Goal: Use online tool/utility: Utilize a website feature to perform a specific function

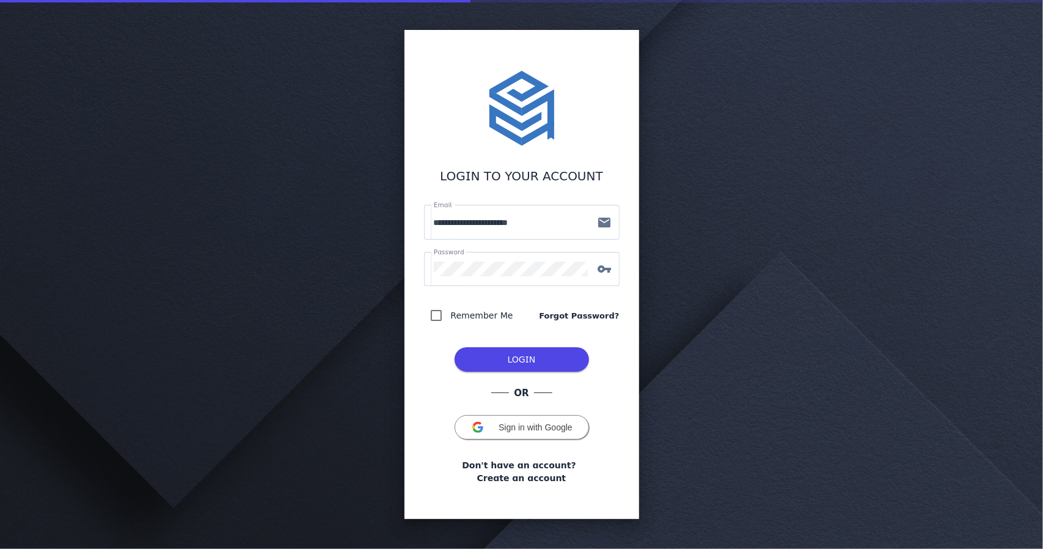
click at [513, 359] on span "LOGIN" at bounding box center [522, 359] width 28 height 10
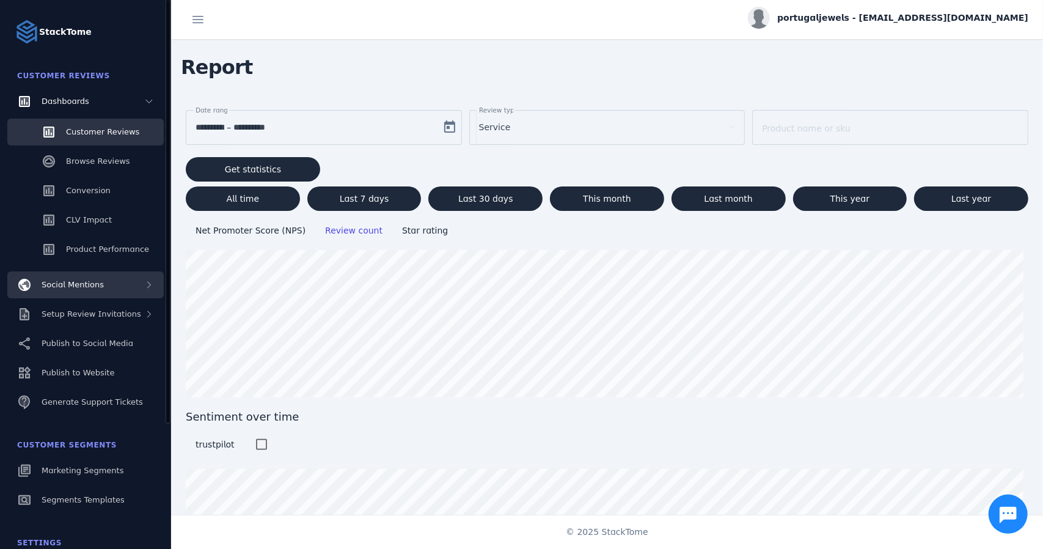
click at [144, 293] on div "Social Mentions" at bounding box center [85, 284] width 156 height 27
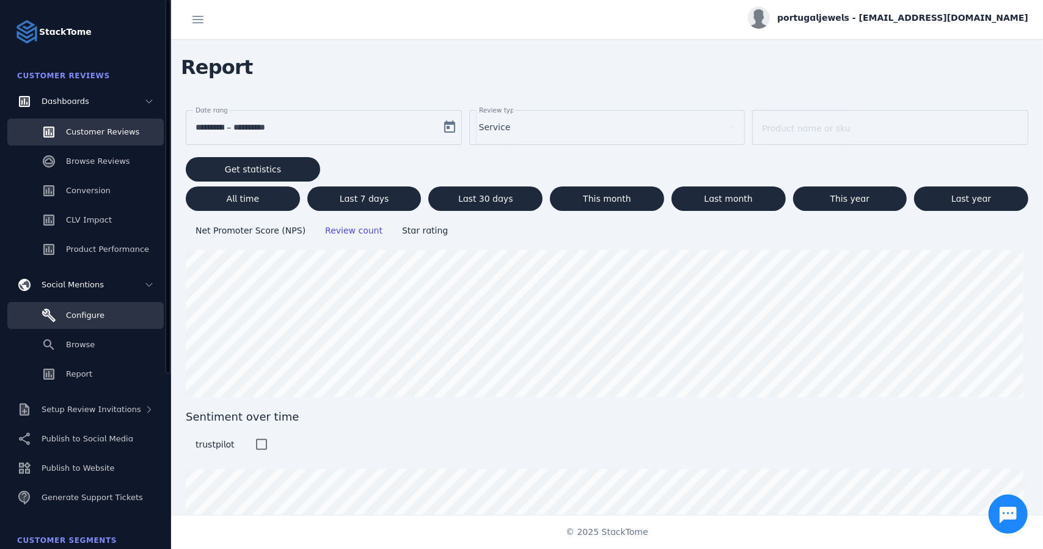
click at [112, 318] on link "Configure" at bounding box center [85, 315] width 156 height 27
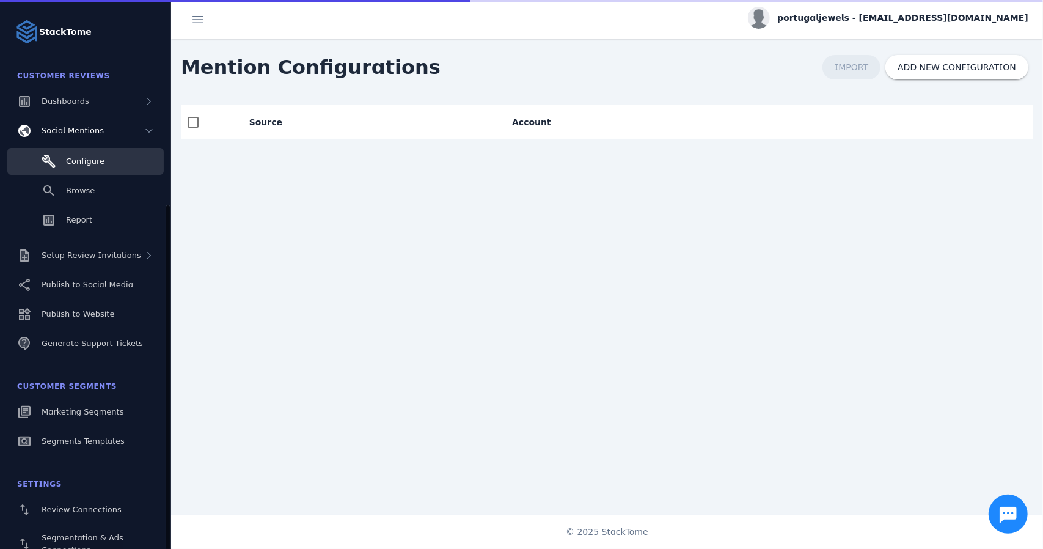
scroll to position [122, 0]
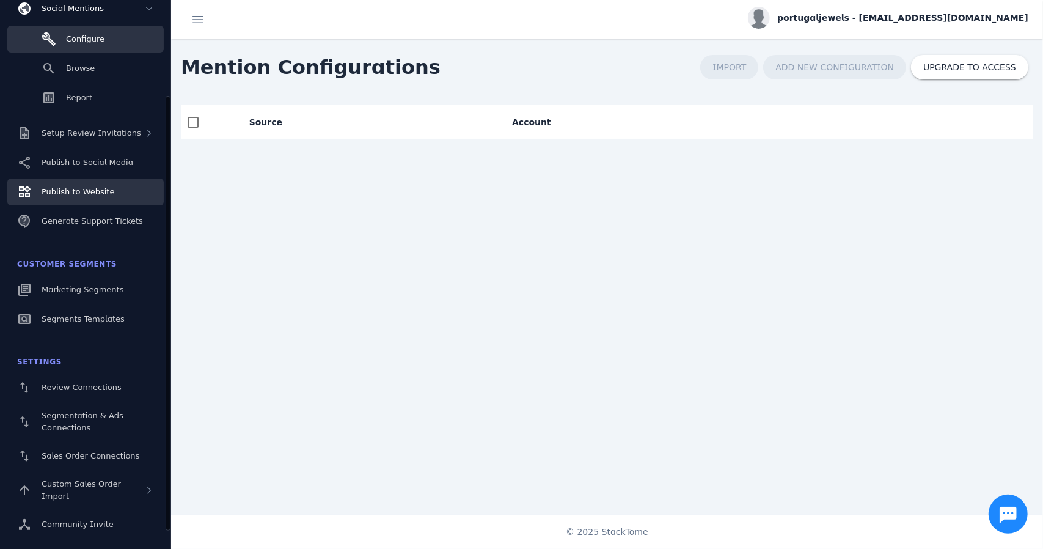
click at [101, 190] on span "Publish to Website" at bounding box center [78, 191] width 73 height 9
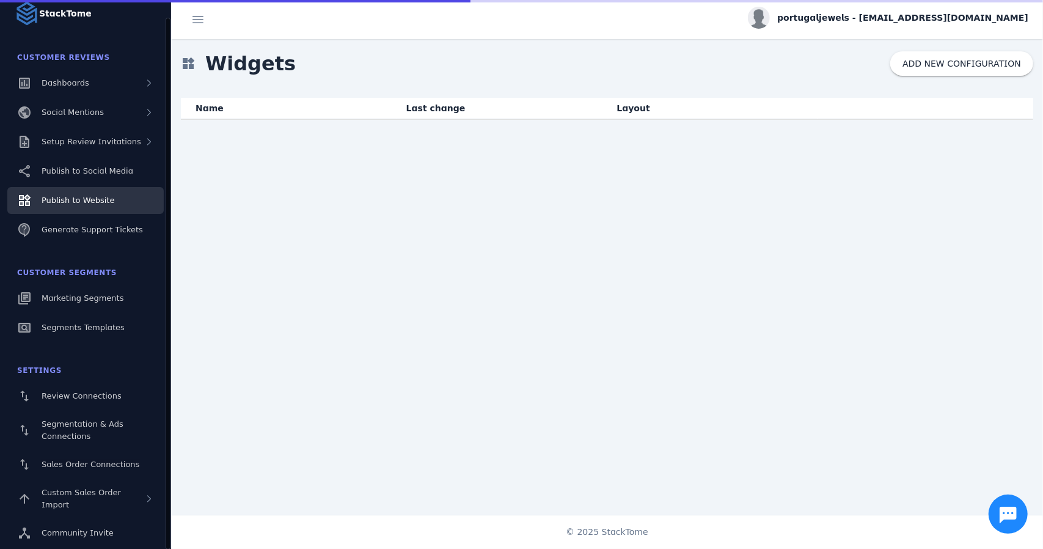
scroll to position [18, 0]
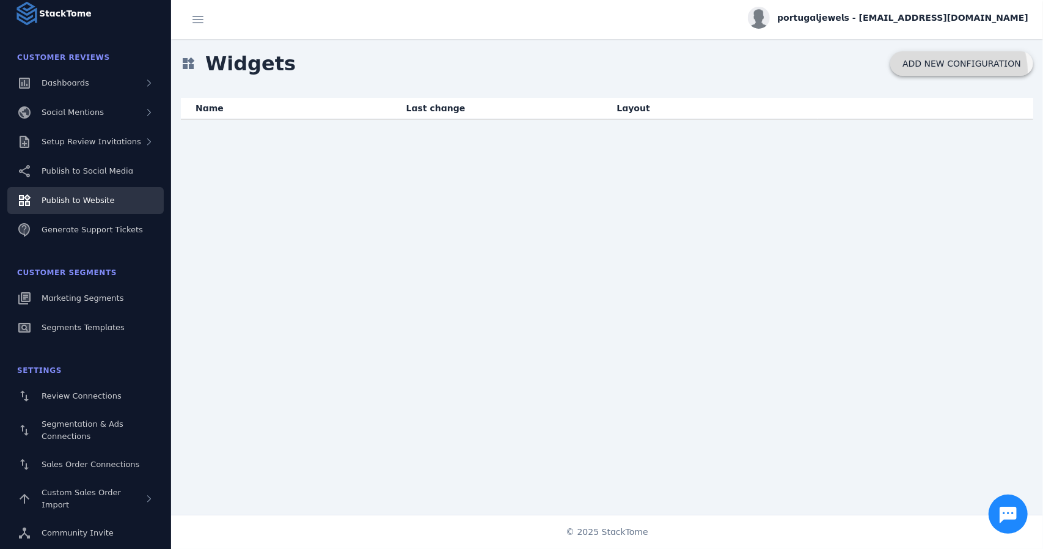
click at [967, 70] on span at bounding box center [961, 63] width 143 height 29
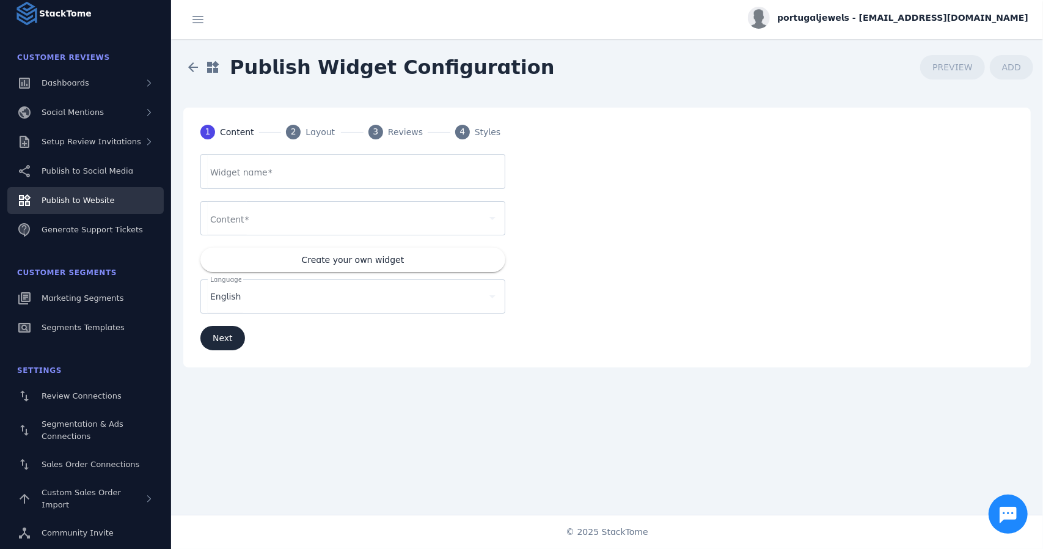
click at [285, 185] on div at bounding box center [352, 171] width 285 height 35
click at [291, 175] on input "Widget name" at bounding box center [352, 171] width 285 height 15
type input "**********"
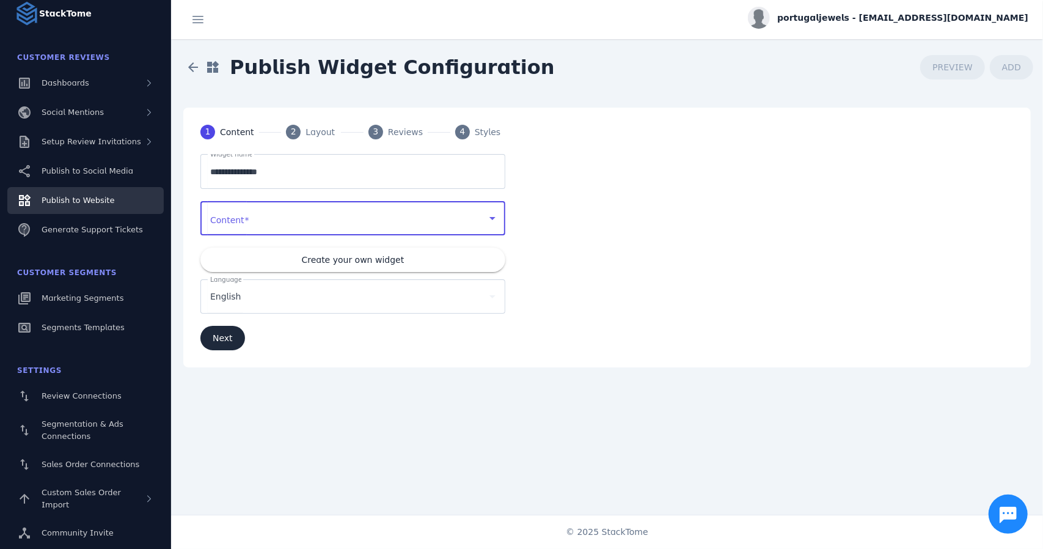
click at [293, 220] on div at bounding box center [347, 218] width 274 height 15
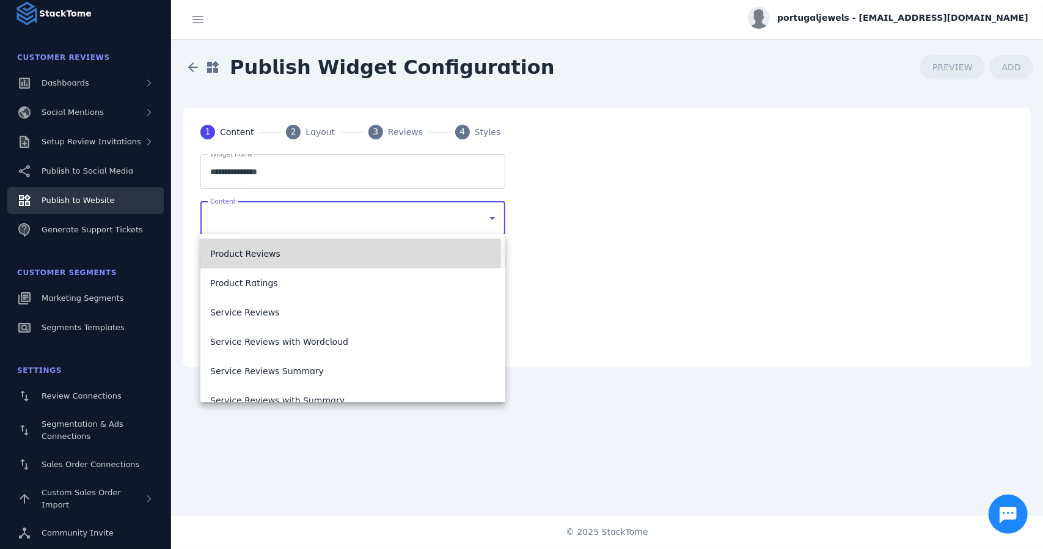
click at [251, 254] on span "Product Reviews" at bounding box center [245, 253] width 70 height 15
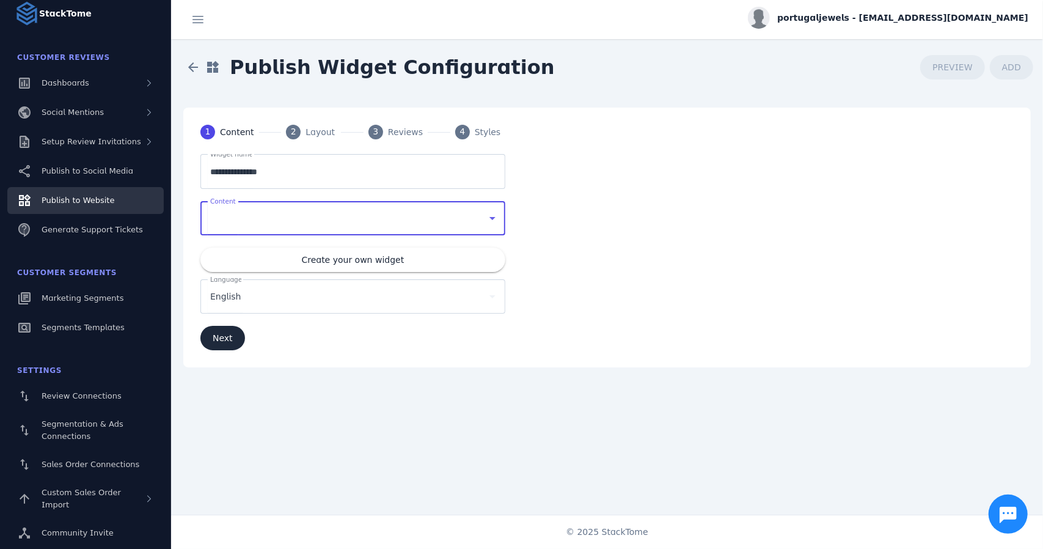
type input "*******"
click at [284, 201] on div "Product Reviews" at bounding box center [352, 218] width 285 height 34
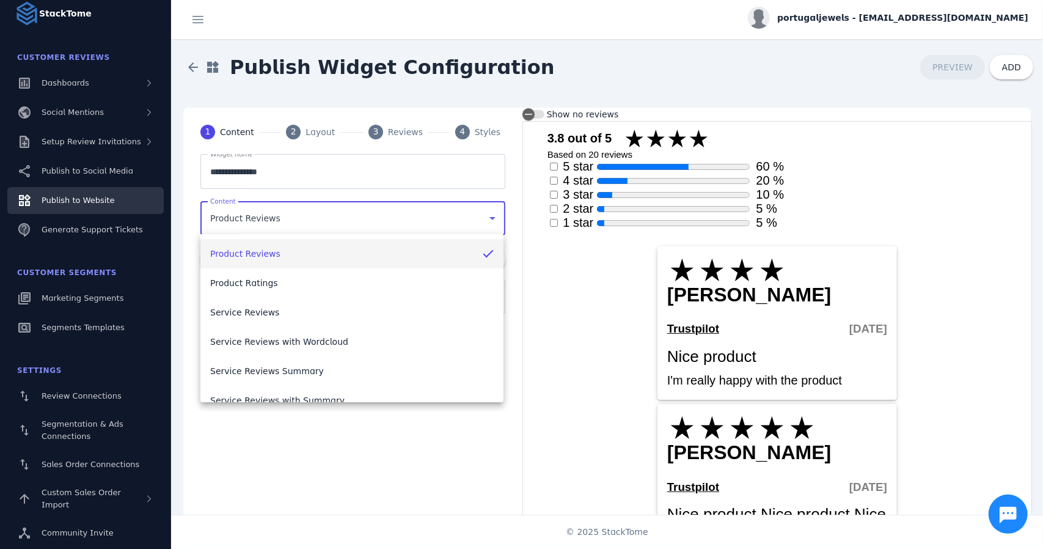
click at [279, 212] on div at bounding box center [521, 274] width 1043 height 549
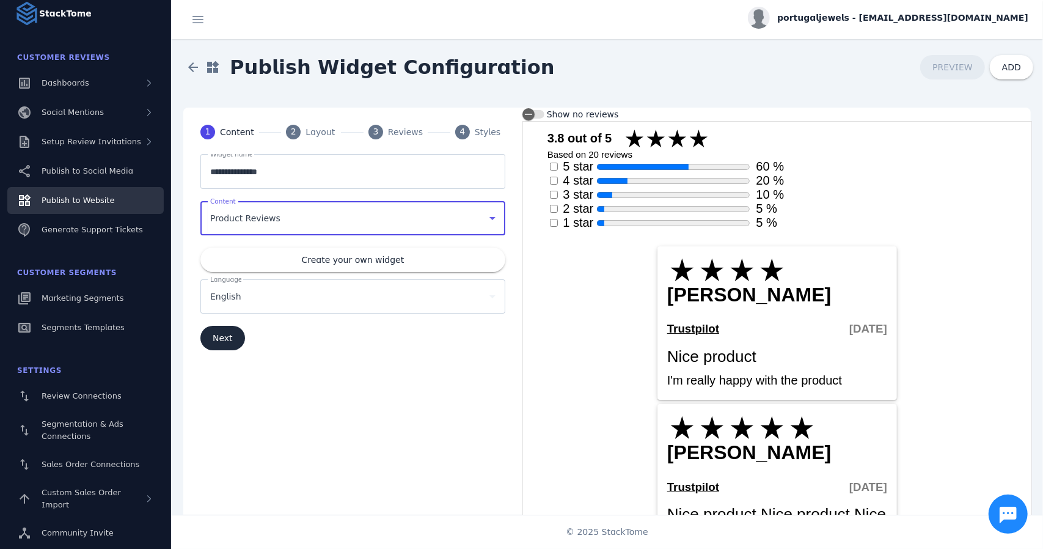
click at [280, 223] on div "Product Reviews" at bounding box center [347, 218] width 274 height 15
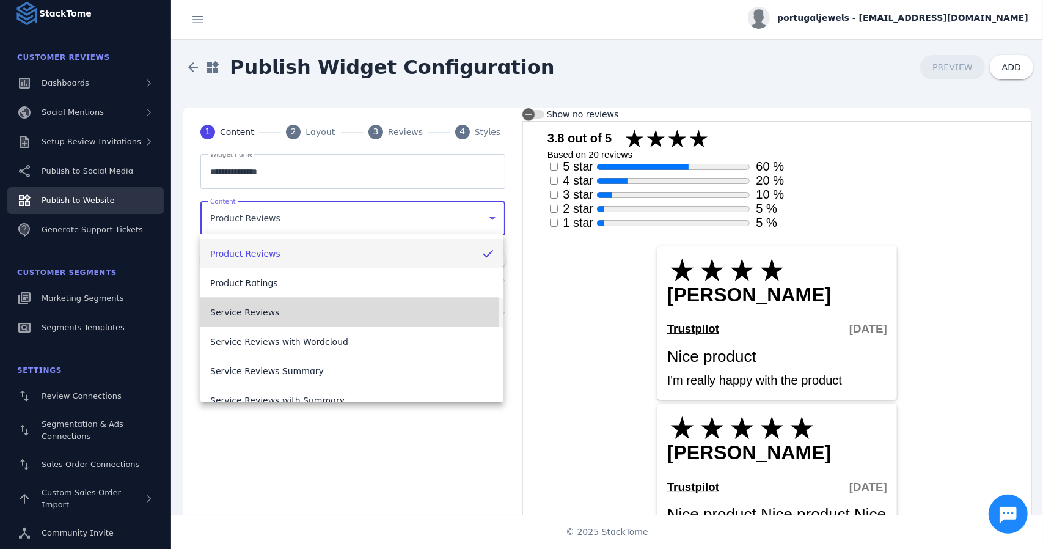
click at [257, 313] on span "Service Reviews" at bounding box center [244, 312] width 69 height 15
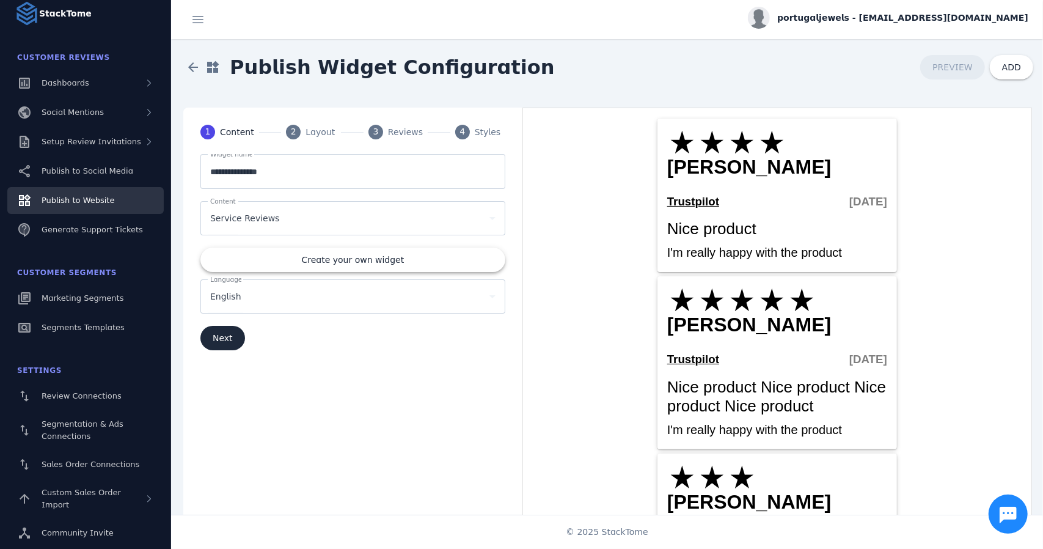
drag, startPoint x: 348, startPoint y: 257, endPoint x: 800, endPoint y: 258, distance: 452.1
click at [348, 257] on span "Create your own widget" at bounding box center [353, 259] width 103 height 9
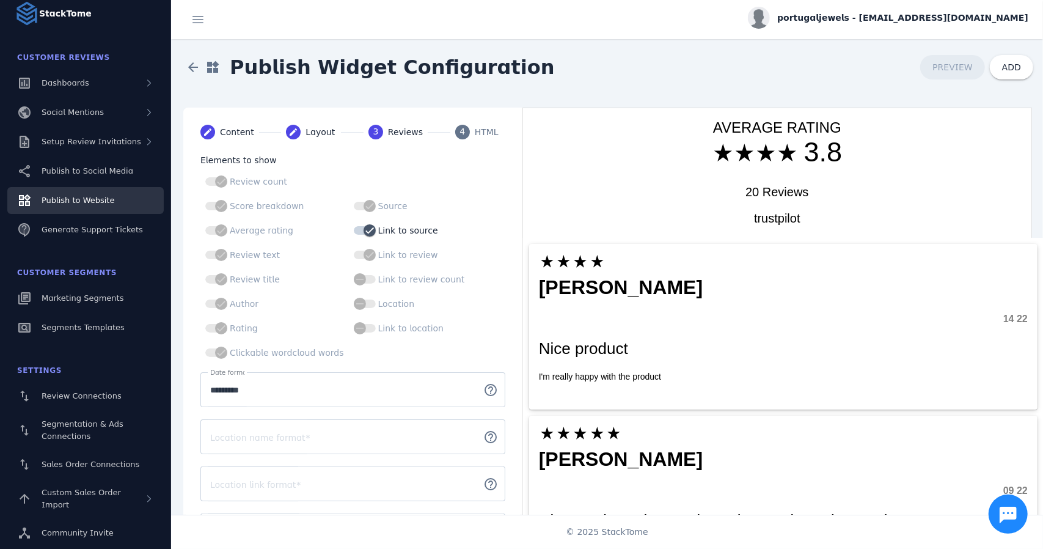
click at [214, 178] on div "Review count" at bounding box center [246, 181] width 82 height 15
click at [324, 133] on div "Layout" at bounding box center [321, 132] width 31 height 13
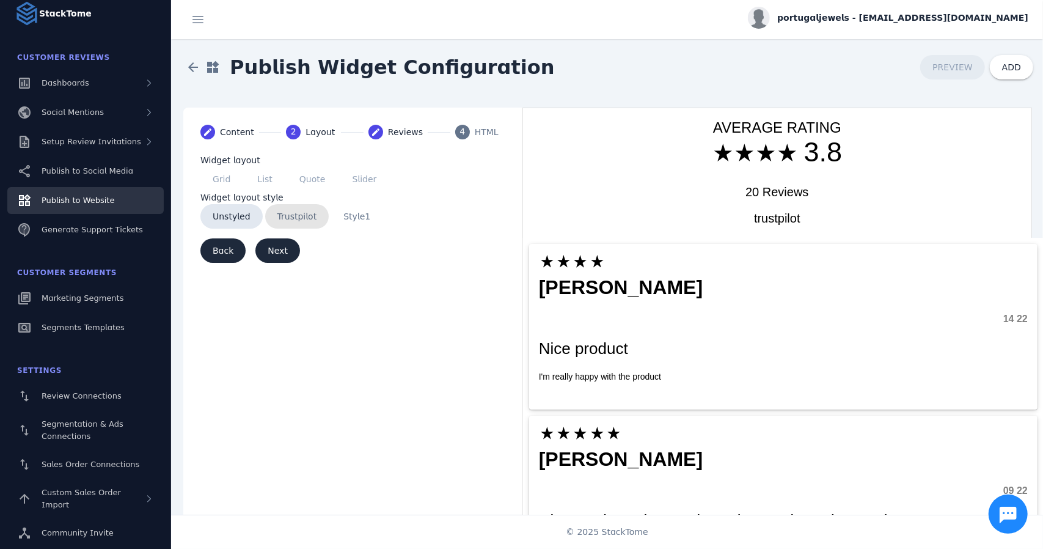
click at [297, 214] on span "Trustpilot" at bounding box center [297, 216] width 64 height 24
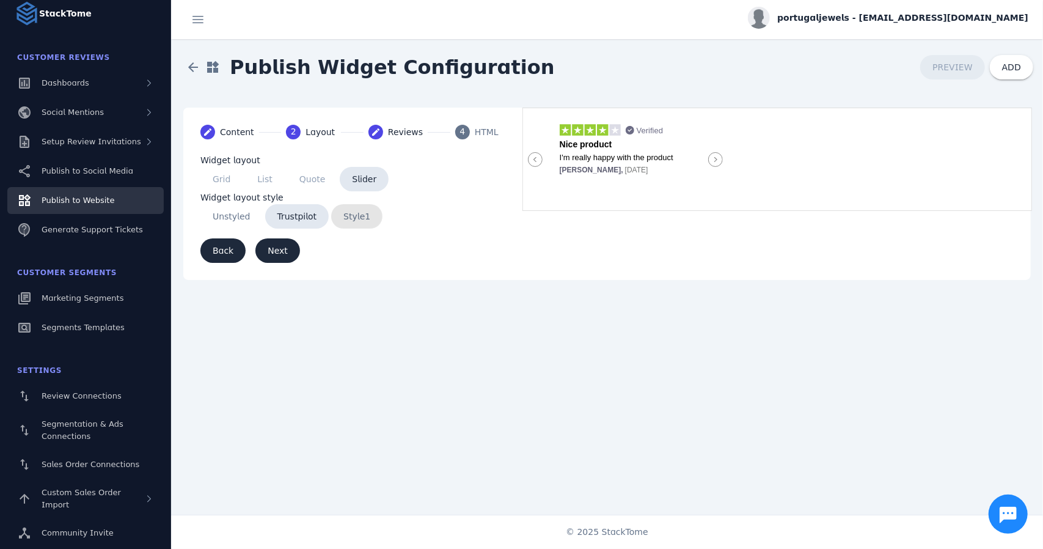
click at [345, 222] on span "Style1" at bounding box center [356, 216] width 51 height 24
click at [293, 218] on span "Trustpilot" at bounding box center [297, 216] width 64 height 24
click at [383, 136] on mat-icon "create" at bounding box center [375, 132] width 15 height 15
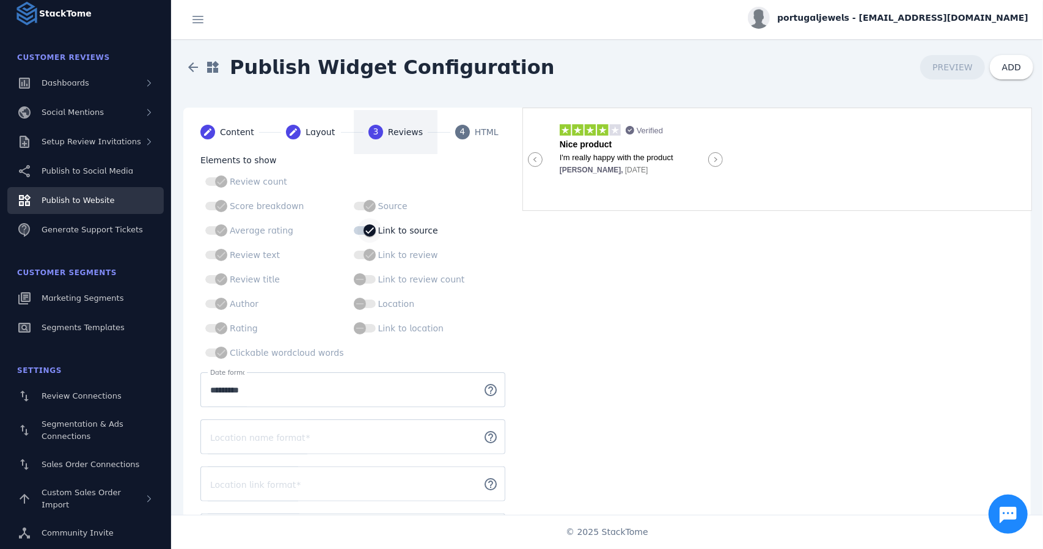
click at [364, 232] on icon "button" at bounding box center [369, 230] width 11 height 11
click at [354, 232] on icon "button" at bounding box center [359, 230] width 11 height 11
click at [359, 278] on div "Link to review count" at bounding box center [409, 279] width 111 height 15
click at [320, 141] on mat-step-header "Editable create Layout" at bounding box center [310, 132] width 79 height 44
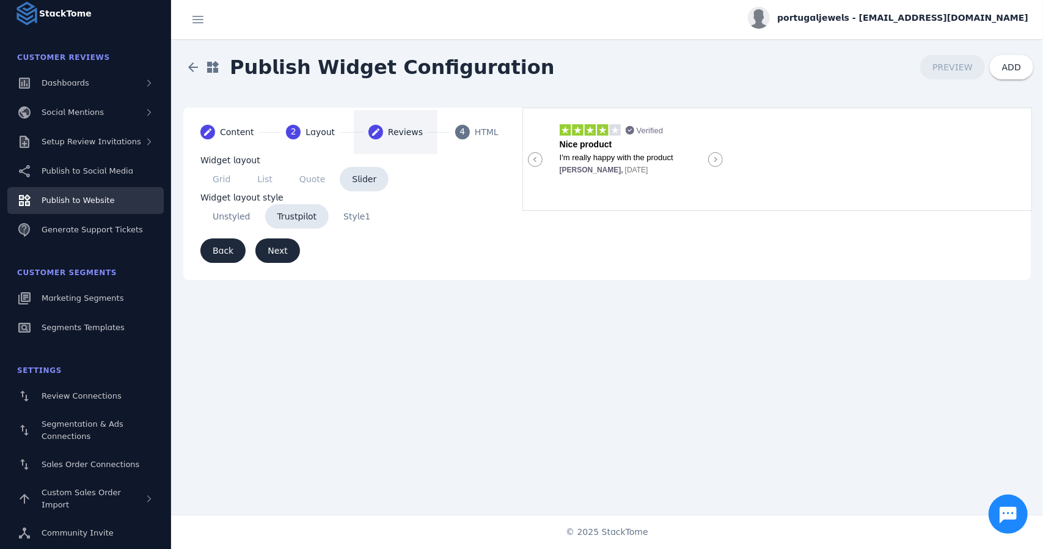
click at [199, 177] on div "**********" at bounding box center [353, 215] width 334 height 123
click at [229, 246] on span "Back" at bounding box center [223, 250] width 21 height 9
